Goal: Task Accomplishment & Management: Manage account settings

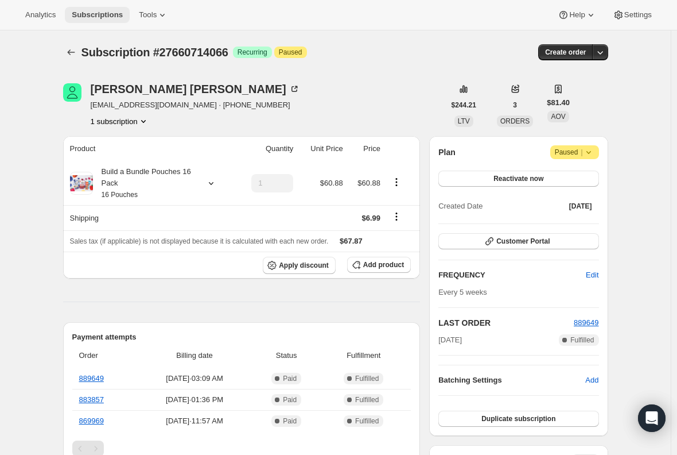
click at [85, 17] on span "Subscriptions" at bounding box center [97, 14] width 51 height 9
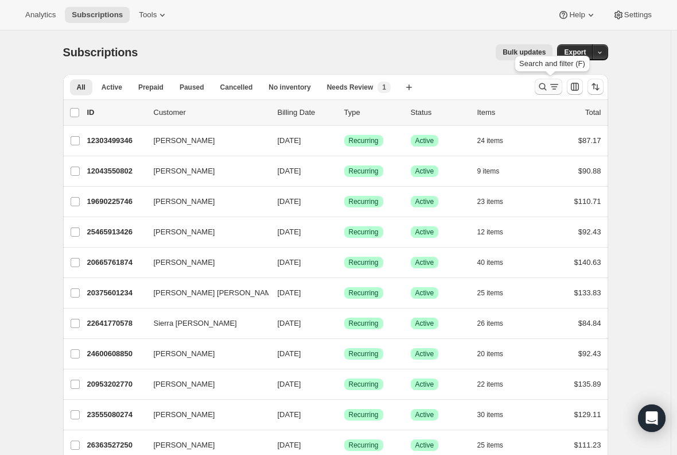
click at [553, 88] on icon "Search and filter results" at bounding box center [554, 86] width 11 height 11
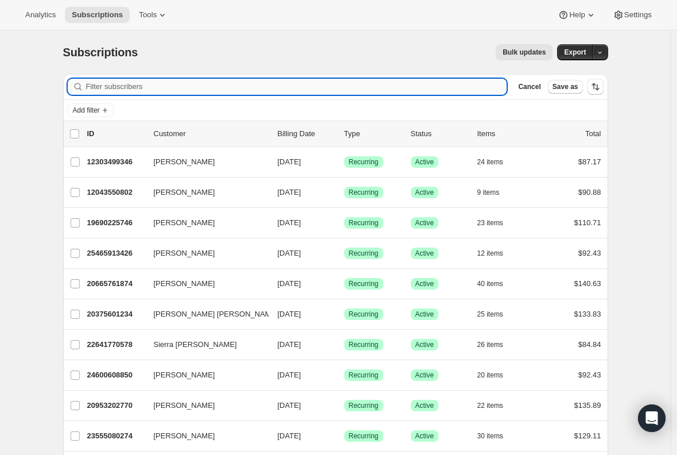
click at [296, 88] on input "Filter subscribers" at bounding box center [296, 87] width 421 height 16
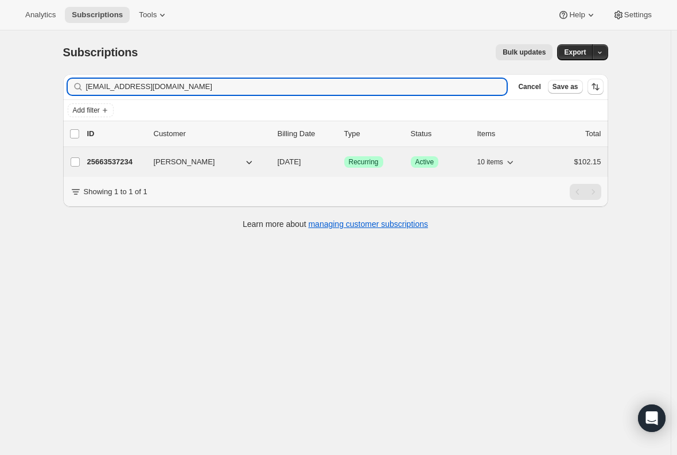
type input "[EMAIL_ADDRESS][DOMAIN_NAME]"
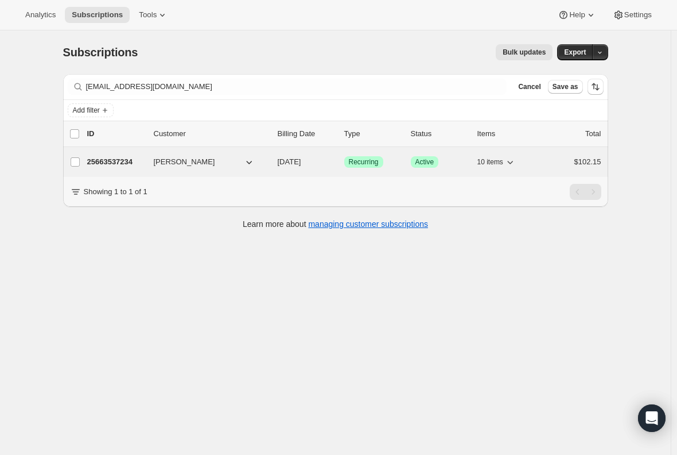
click at [121, 162] on p "25663537234" at bounding box center [115, 161] width 57 height 11
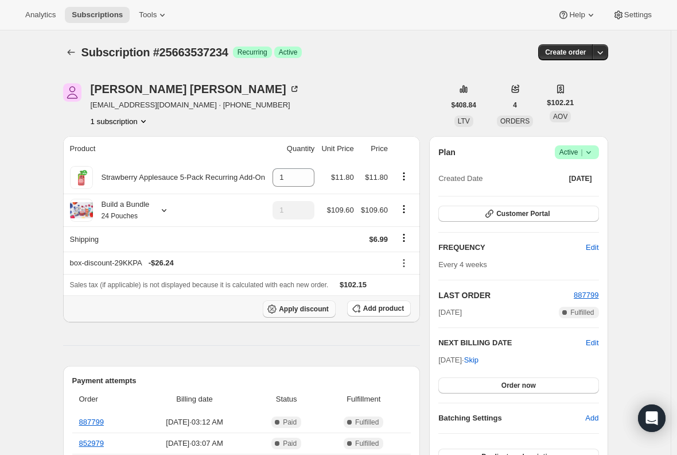
click at [289, 313] on button "Apply discount" at bounding box center [299, 308] width 73 height 17
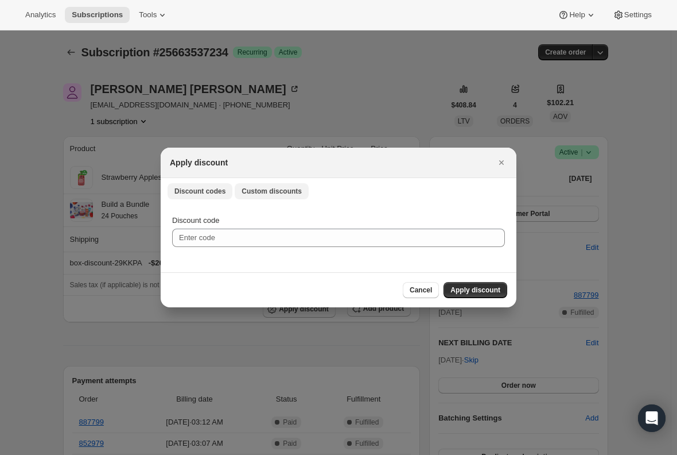
click at [262, 192] on span "Custom discounts" at bounding box center [272, 191] width 60 height 9
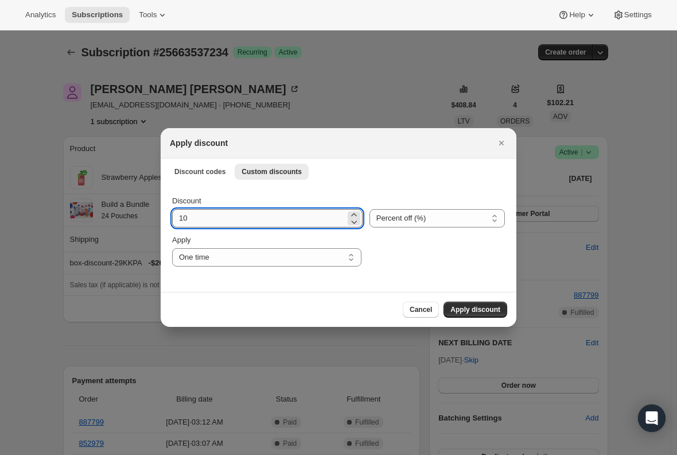
click at [231, 221] on input "10" at bounding box center [258, 218] width 173 height 18
type input "15"
click at [490, 311] on span "Apply discount" at bounding box center [476, 309] width 50 height 9
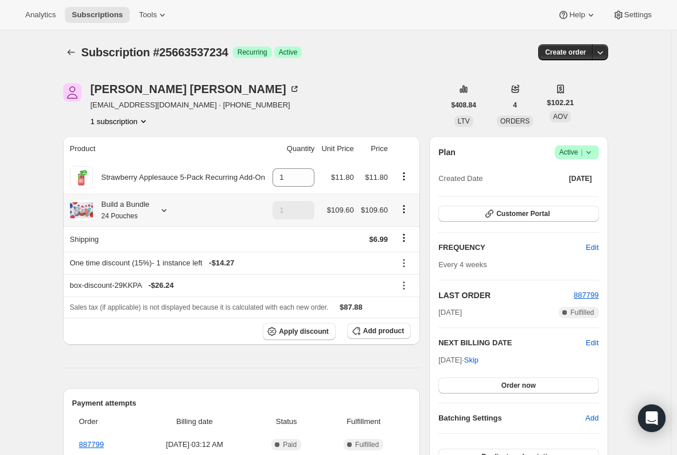
click at [122, 213] on small "24 Pouches" at bounding box center [120, 216] width 36 height 8
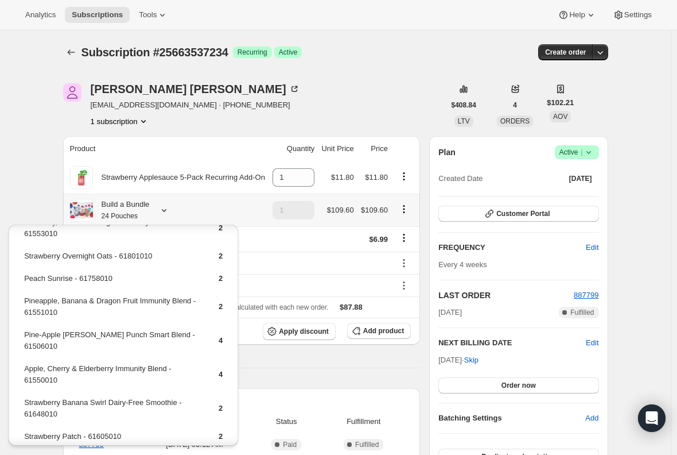
scroll to position [89, 0]
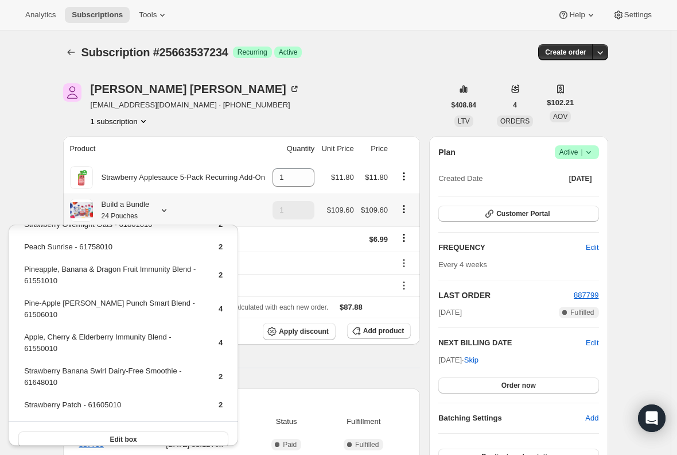
click at [117, 305] on td "Pine-Apple [PERSON_NAME] Punch Smart Blend - 61506010" at bounding box center [112, 313] width 176 height 33
copy td "Pine-Apple [PERSON_NAME] Punch Smart Blend - 61506010"
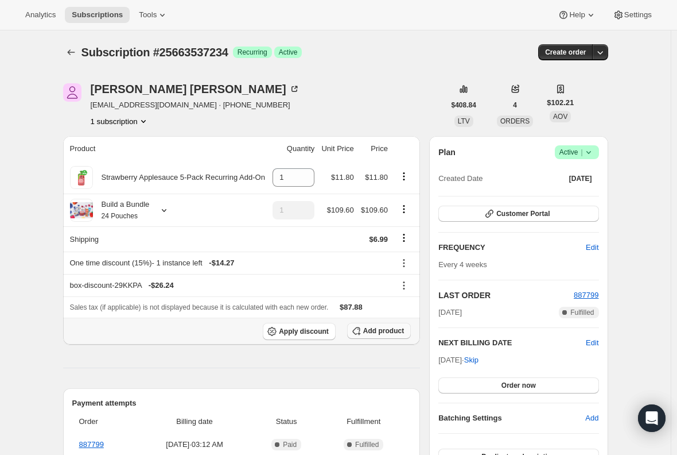
click at [367, 328] on span "Add product" at bounding box center [383, 330] width 41 height 9
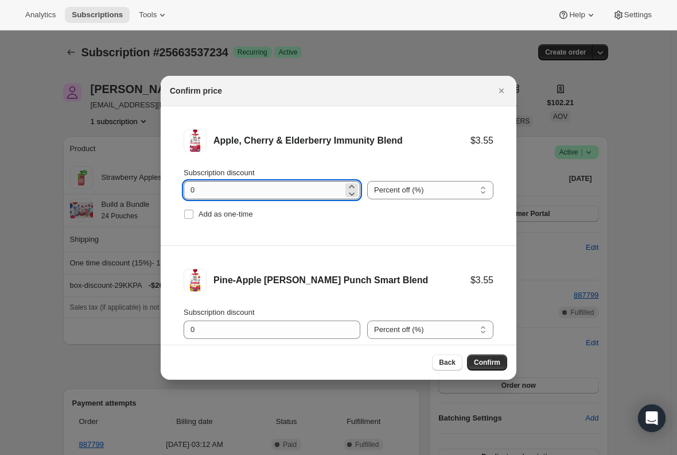
click at [215, 191] on input "0" at bounding box center [264, 190] width 160 height 18
type input "100"
click at [187, 215] on input "Add as one-time" at bounding box center [188, 214] width 9 height 9
checkbox input "true"
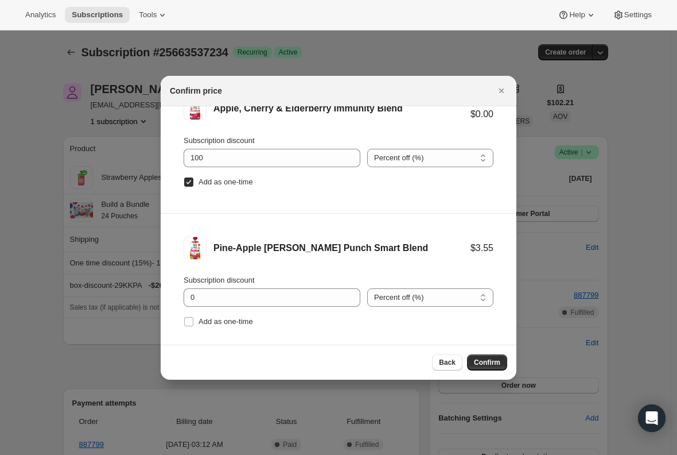
scroll to position [48, 0]
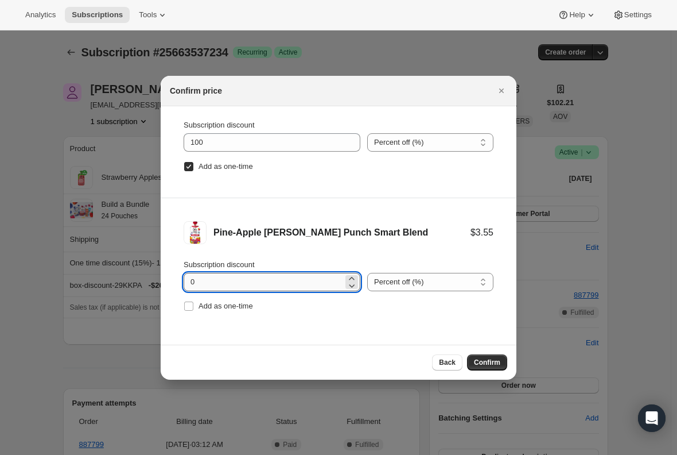
click at [212, 284] on input "0" at bounding box center [264, 282] width 160 height 18
type input "100"
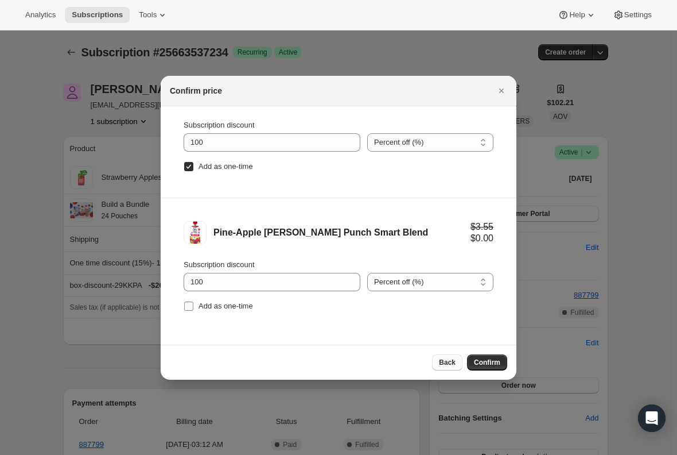
click at [185, 305] on input "Add as one-time" at bounding box center [188, 305] width 9 height 9
checkbox input "true"
click at [482, 359] on span "Confirm" at bounding box center [487, 362] width 26 height 9
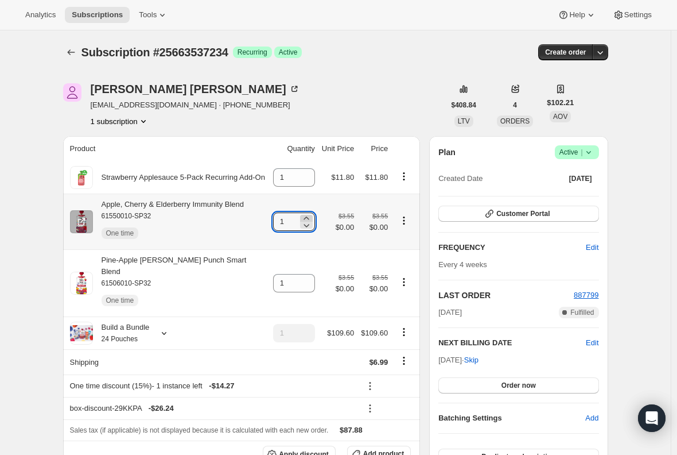
click at [309, 215] on icon at bounding box center [306, 217] width 11 height 11
type input "2"
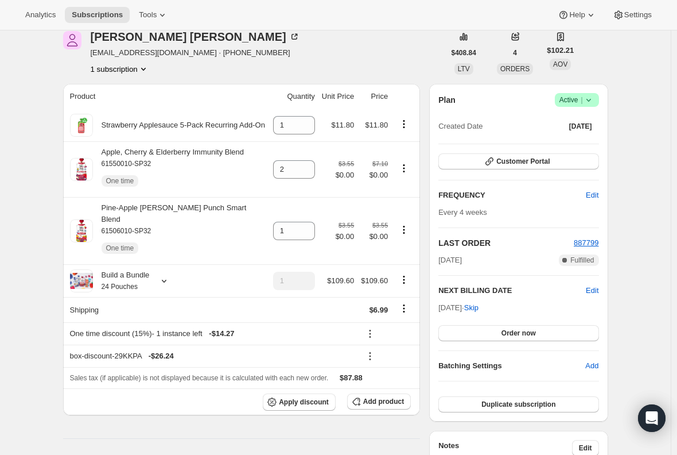
scroll to position [0, 0]
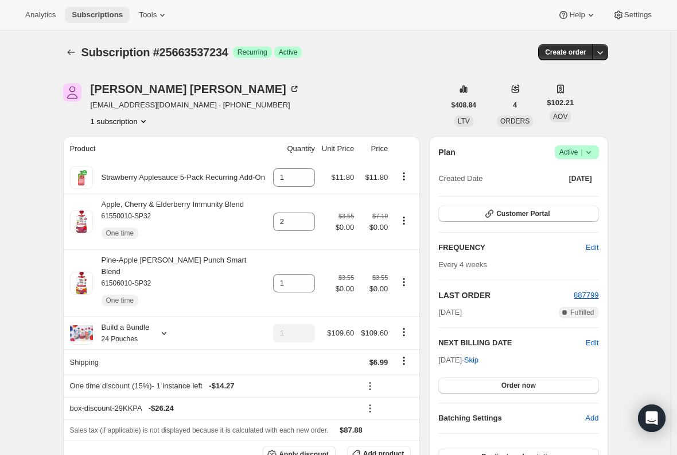
click at [82, 16] on span "Subscriptions" at bounding box center [97, 14] width 51 height 9
